Goal: Task Accomplishment & Management: Manage account settings

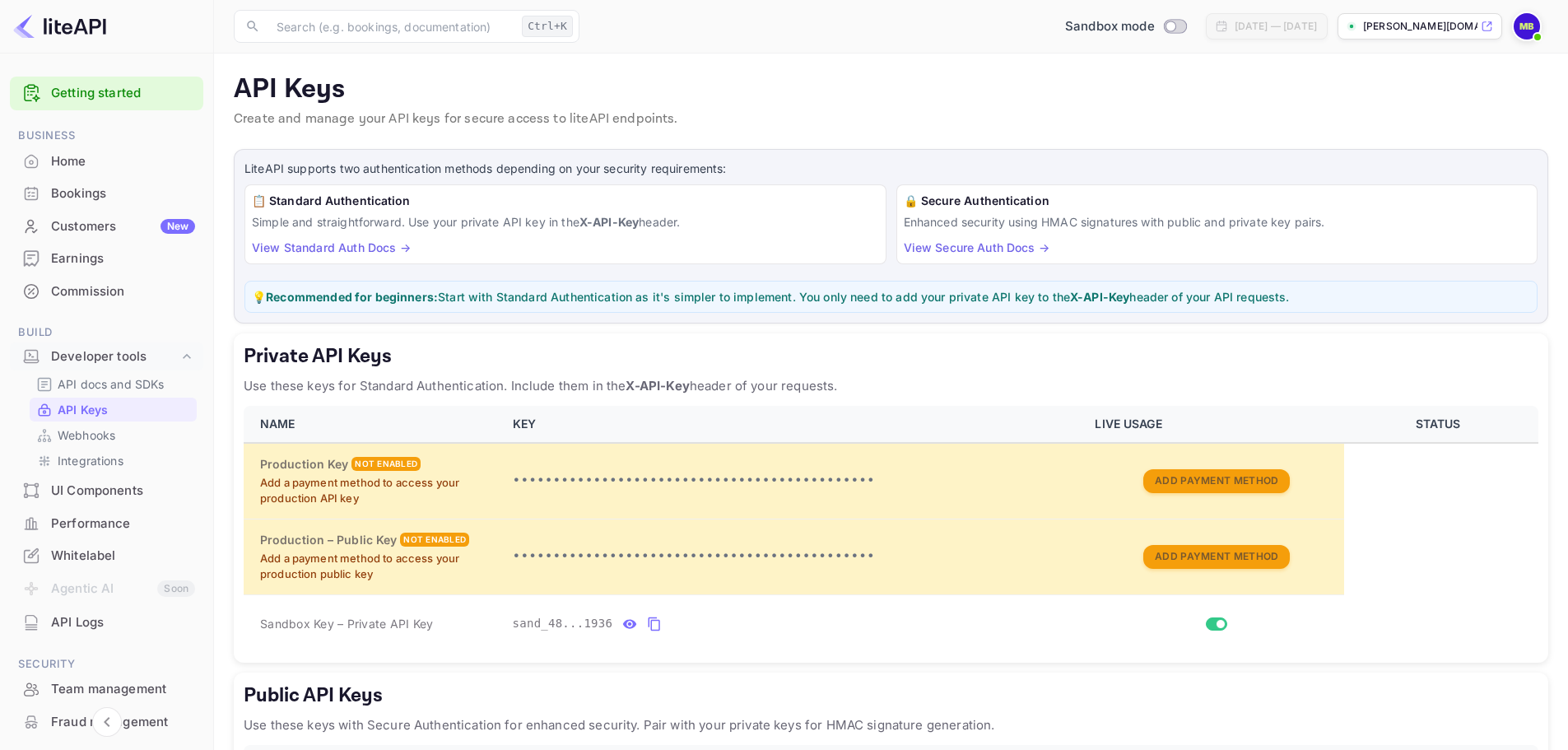
scroll to position [122, 0]
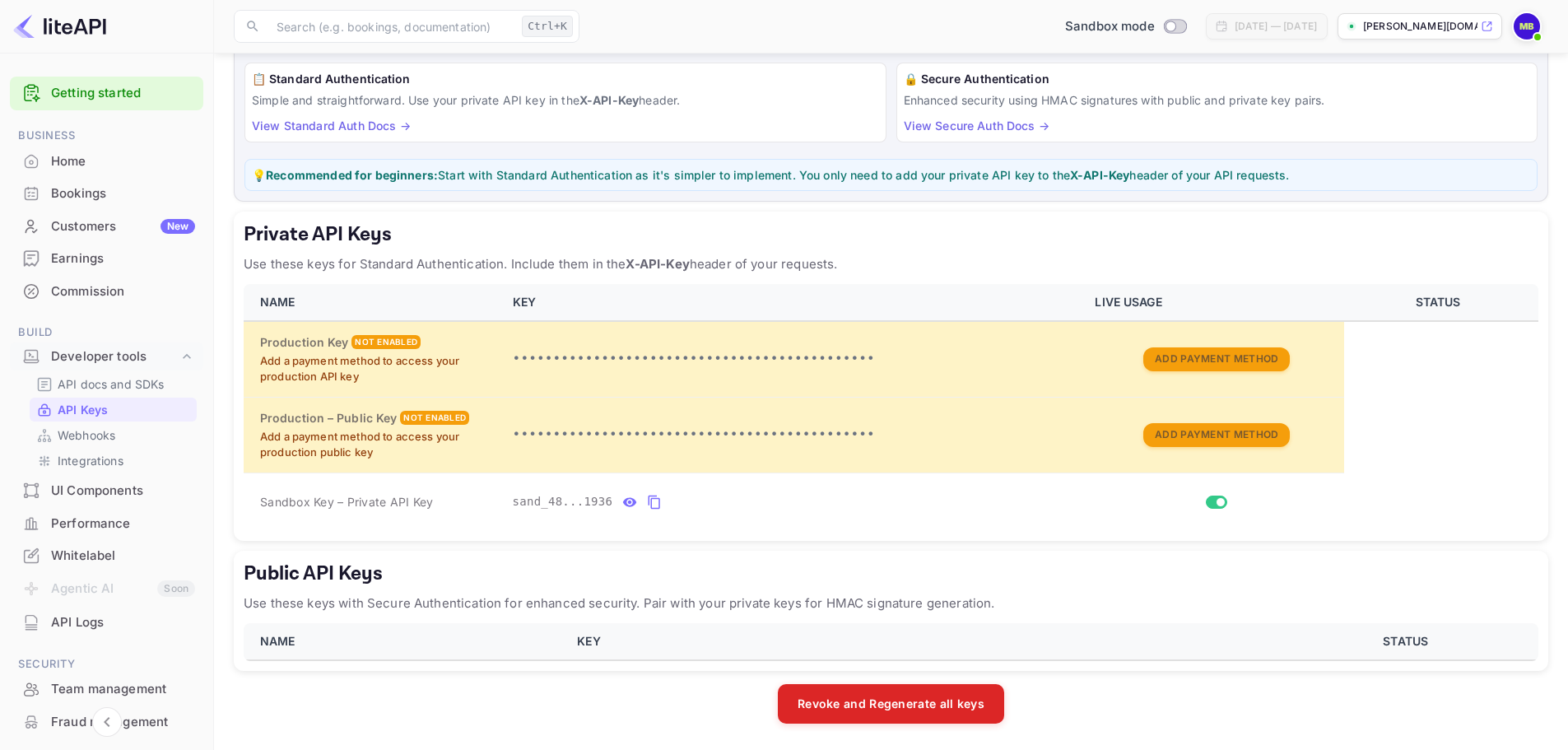
click at [117, 402] on link "API Keys" at bounding box center [113, 409] width 154 height 17
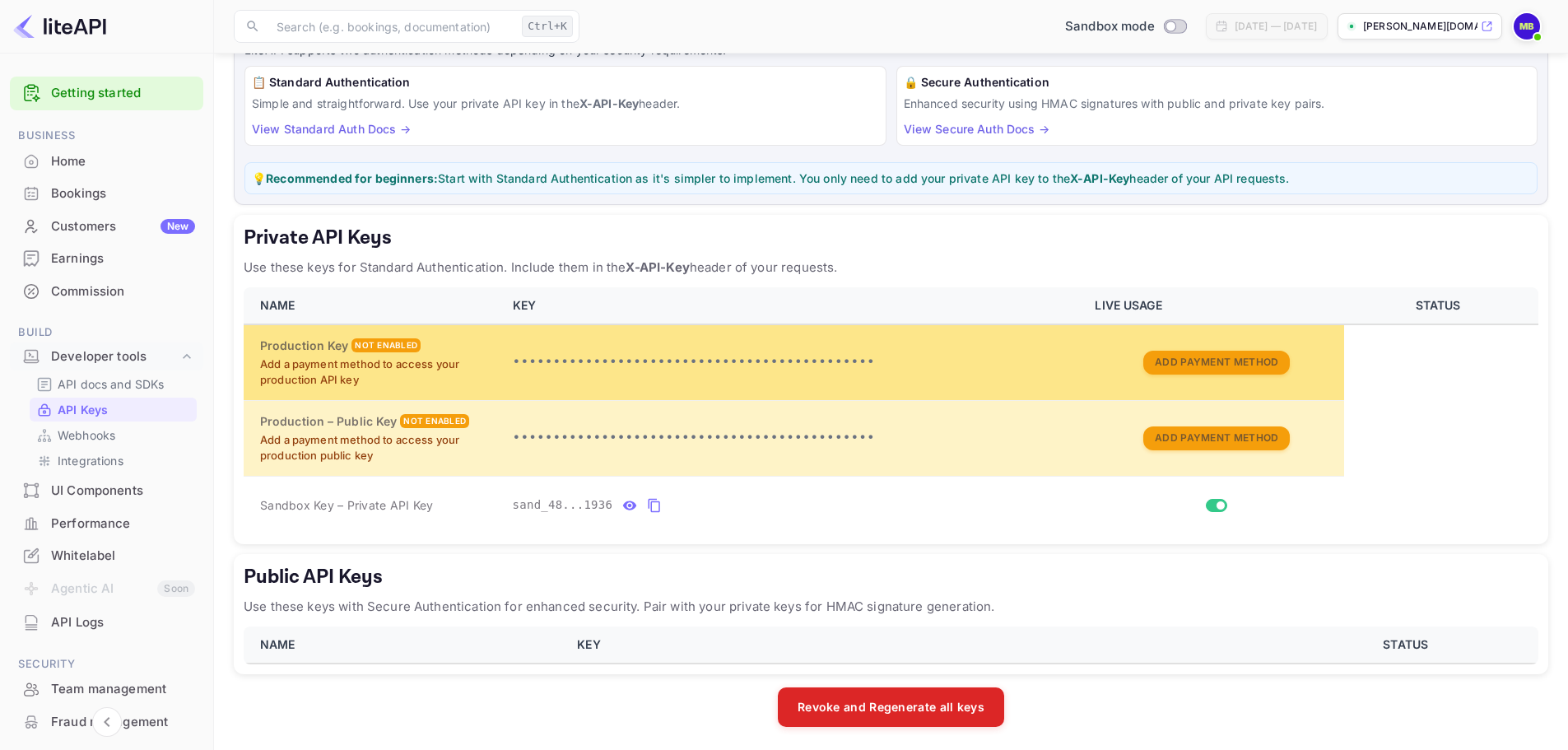
scroll to position [122, 0]
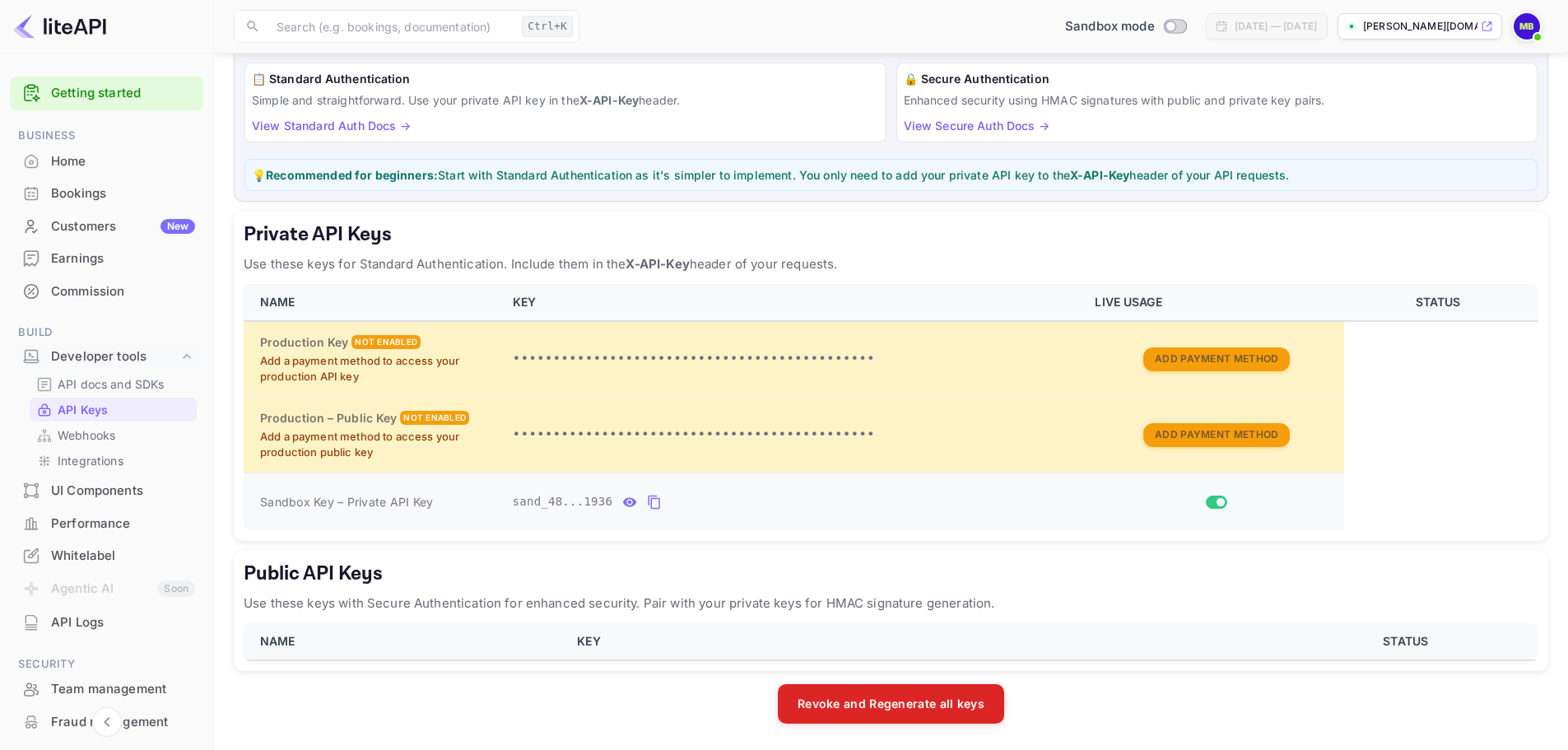
click at [329, 505] on span "Sandbox Key – Private API Key" at bounding box center [347, 502] width 173 height 14
click at [624, 501] on icon "private api keys table" at bounding box center [629, 502] width 15 height 20
click at [841, 497] on icon "private api keys table" at bounding box center [846, 503] width 11 height 14
